Goal: Task Accomplishment & Management: Manage account settings

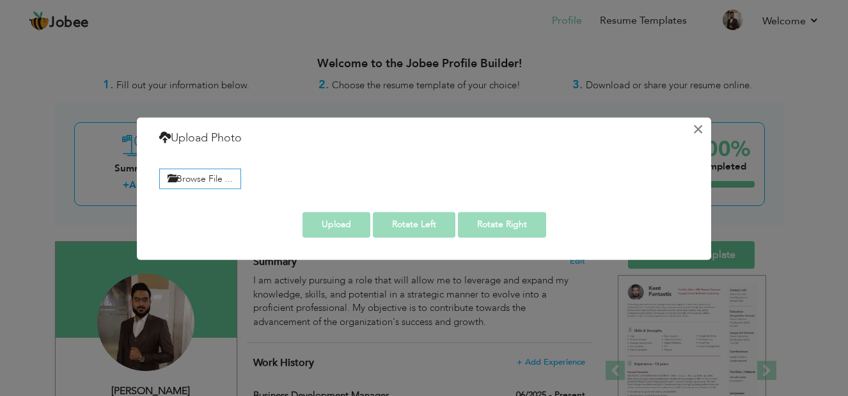
click at [704, 127] on button "×" at bounding box center [697, 129] width 20 height 20
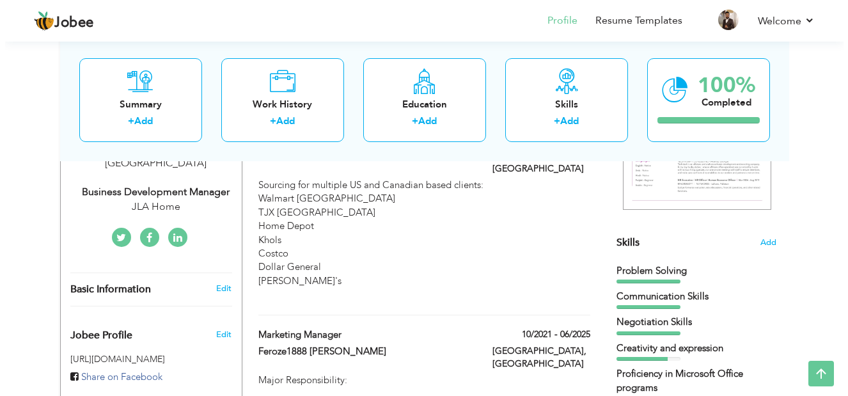
scroll to position [263, 0]
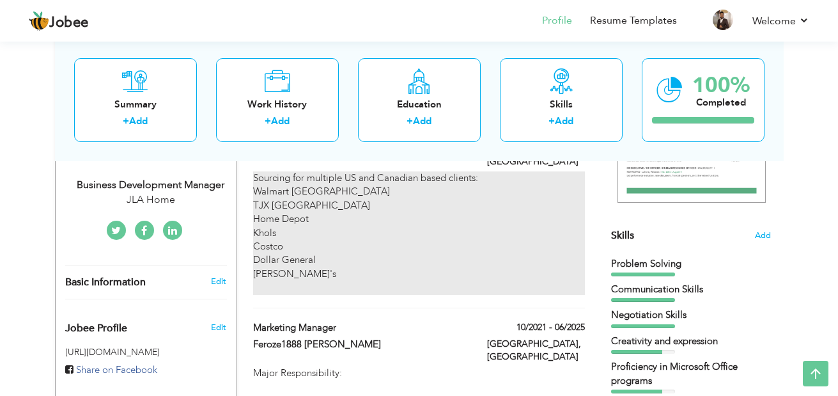
click at [282, 233] on div "Sourcing for multiple US and Canadian based clients: Walmart Canada TJX Canada …" at bounding box center [418, 232] width 331 height 123
type input "Business Development Manager"
type input "JLA Home"
type input "06/2025"
type input "[GEOGRAPHIC_DATA]"
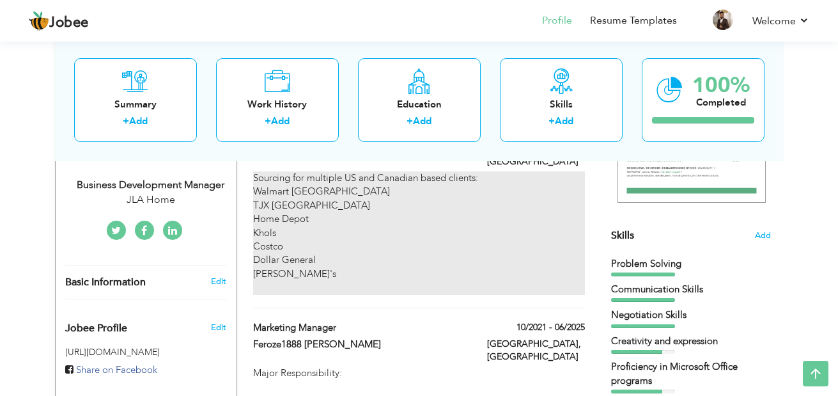
type input "[GEOGRAPHIC_DATA]"
checkbox input "true"
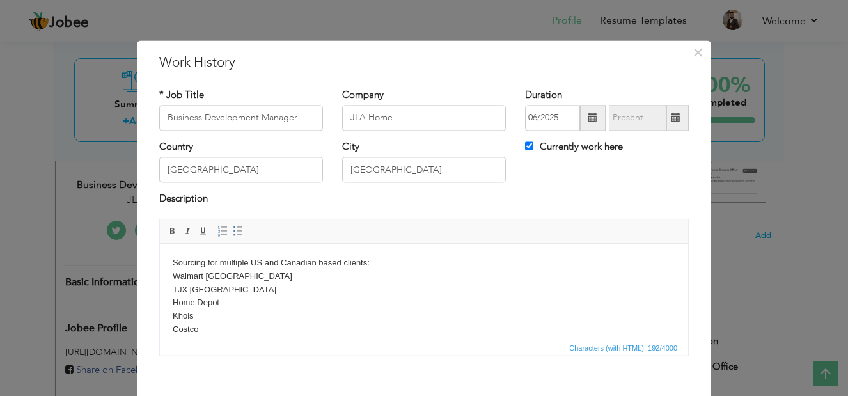
click at [187, 312] on body "Sourcing for multiple US and Canadian based clients: Walmart Canada TJX Canada …" at bounding box center [424, 316] width 502 height 120
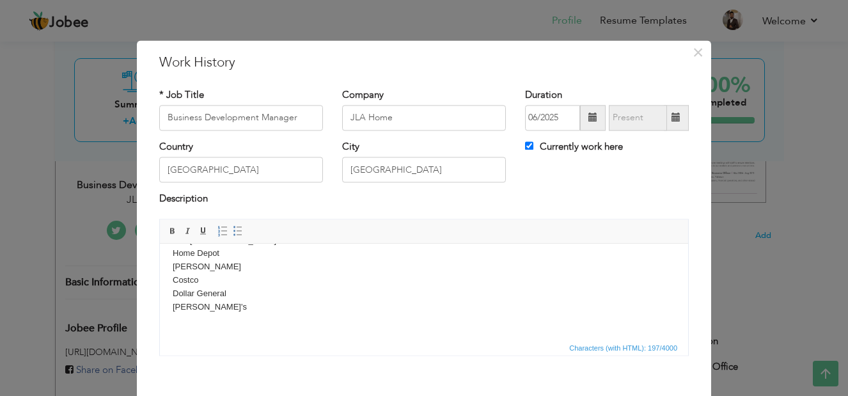
drag, startPoint x: 681, startPoint y: 295, endPoint x: 844, endPoint y: 619, distance: 362.5
drag, startPoint x: 594, startPoint y: 54, endPoint x: 603, endPoint y: 30, distance: 25.7
click at [603, 30] on div "× Work History * Job Title Business Development Manager Company JLA Home" at bounding box center [424, 198] width 848 height 396
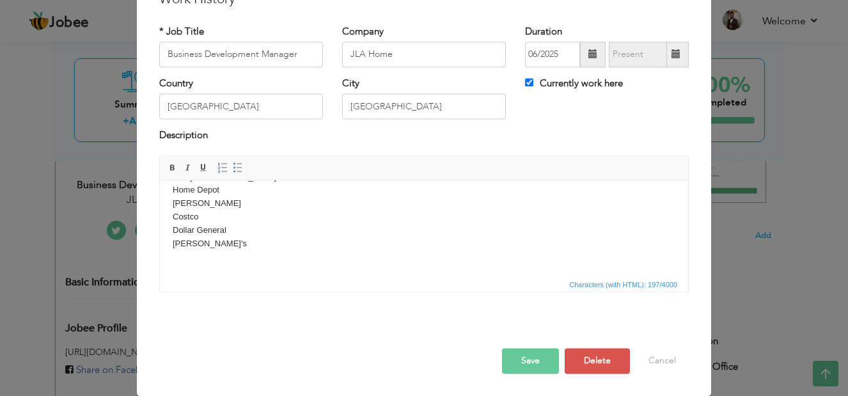
click at [528, 349] on button "Save" at bounding box center [530, 361] width 57 height 26
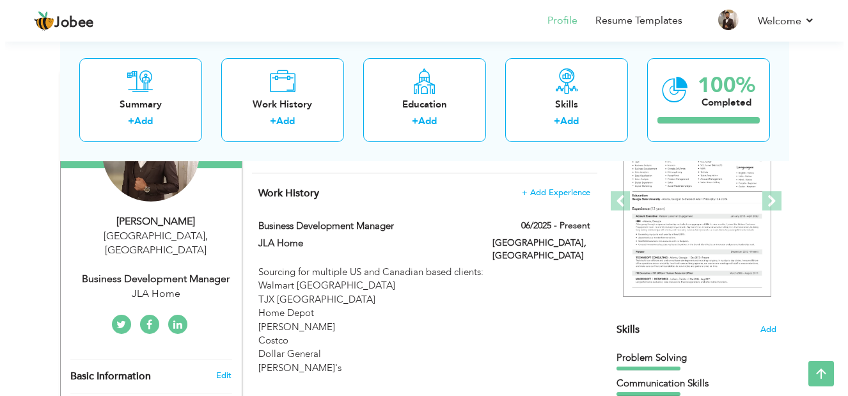
scroll to position [119, 0]
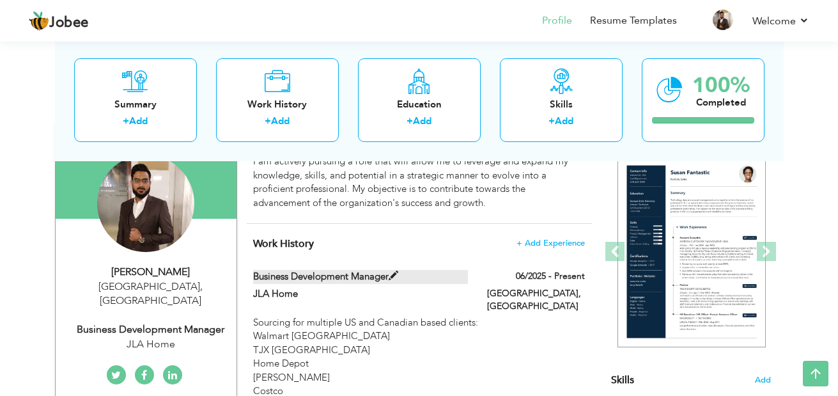
click at [355, 278] on label "Business Development Manager" at bounding box center [360, 276] width 215 height 13
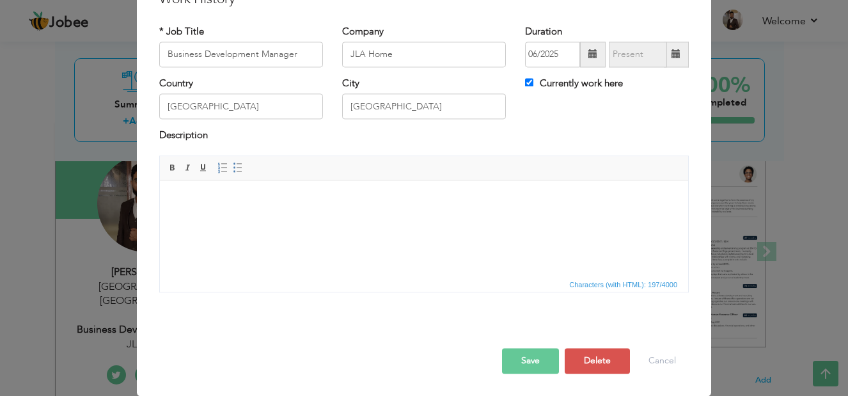
scroll to position [0, 0]
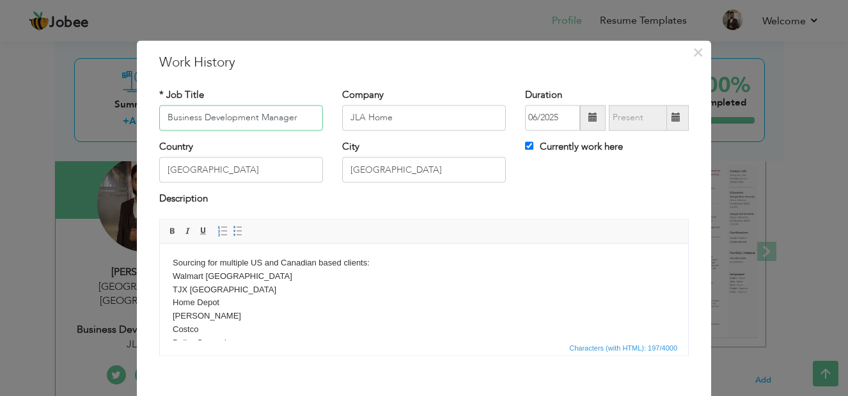
click at [252, 116] on input "Business Development Manager" at bounding box center [241, 118] width 164 height 26
type input "Execution Manager"
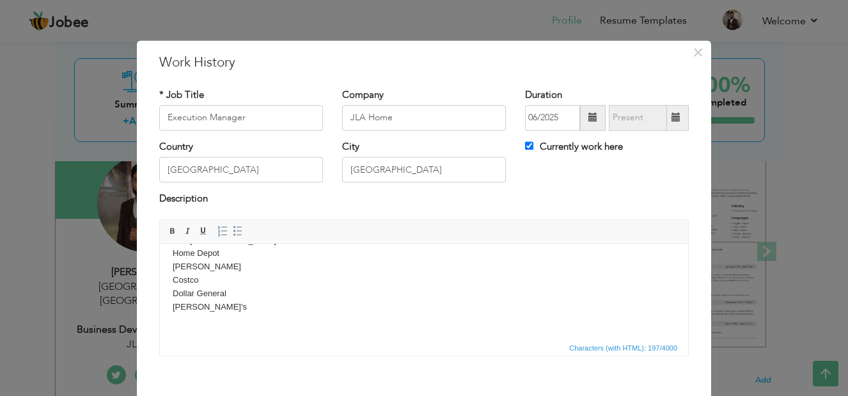
scroll to position [63, 0]
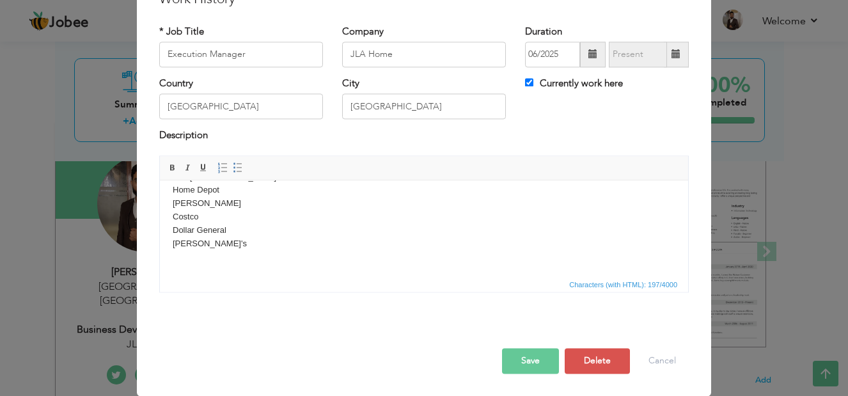
click at [512, 363] on button "Save" at bounding box center [530, 361] width 57 height 26
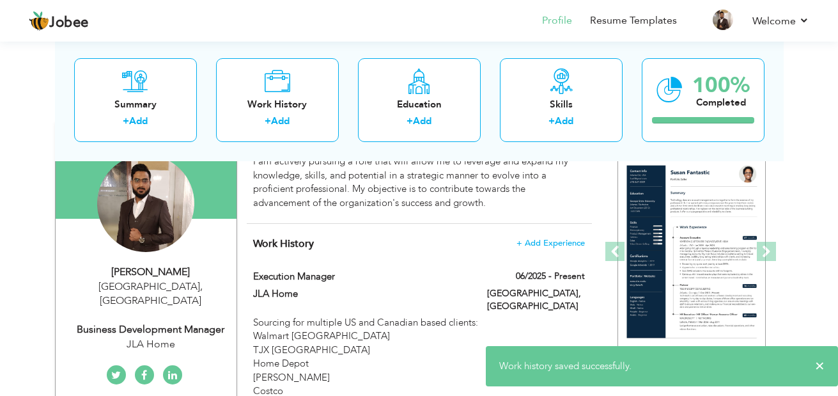
scroll to position [0, 0]
